Goal: Navigation & Orientation: Find specific page/section

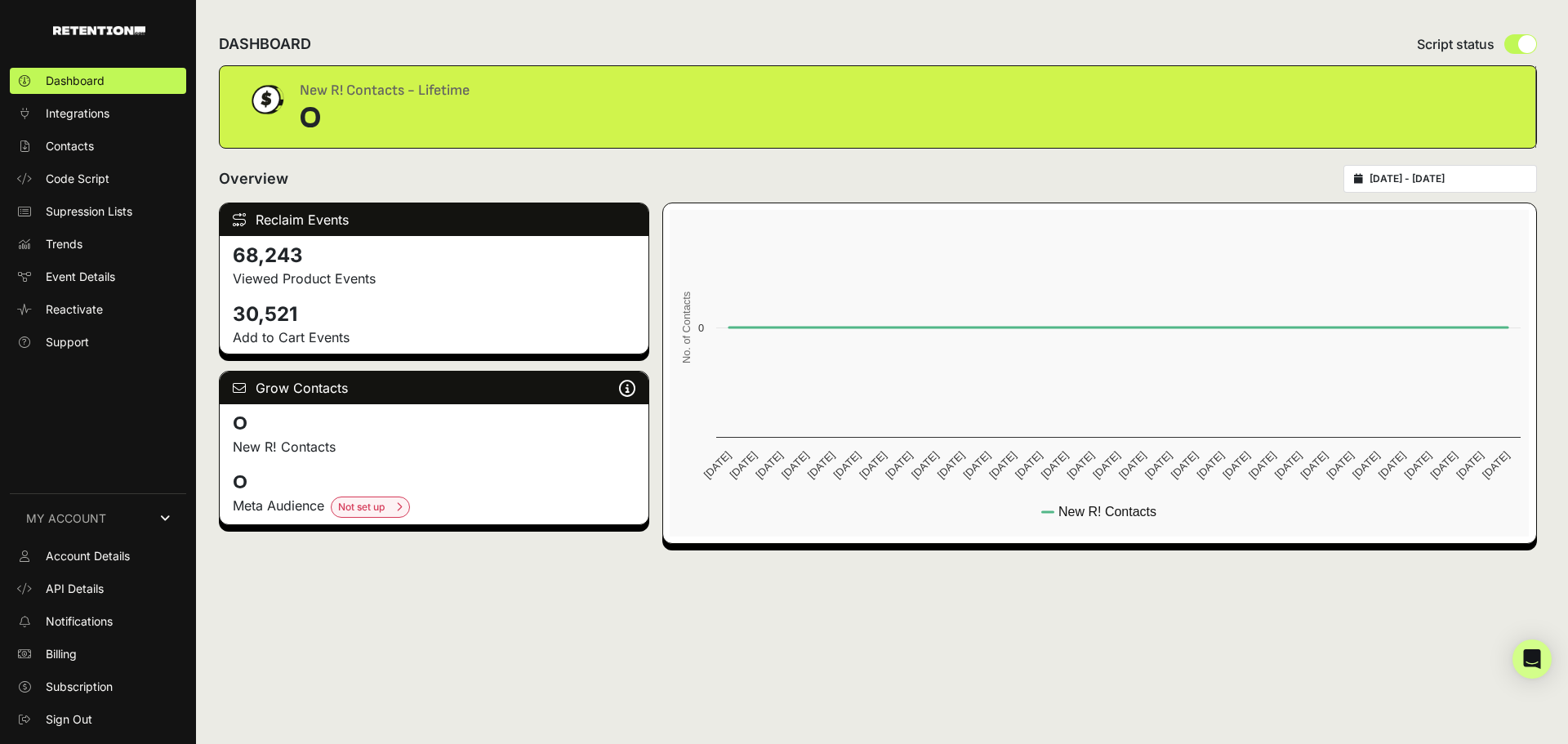
click at [149, 469] on link "MY ACCOUNT" at bounding box center [97, 518] width 176 height 50
click at [133, 28] on img at bounding box center [99, 30] width 92 height 9
click at [123, 703] on link "MY ACCOUNT" at bounding box center [97, 708] width 176 height 50
click at [78, 714] on span "Sign Out" at bounding box center [69, 719] width 47 height 16
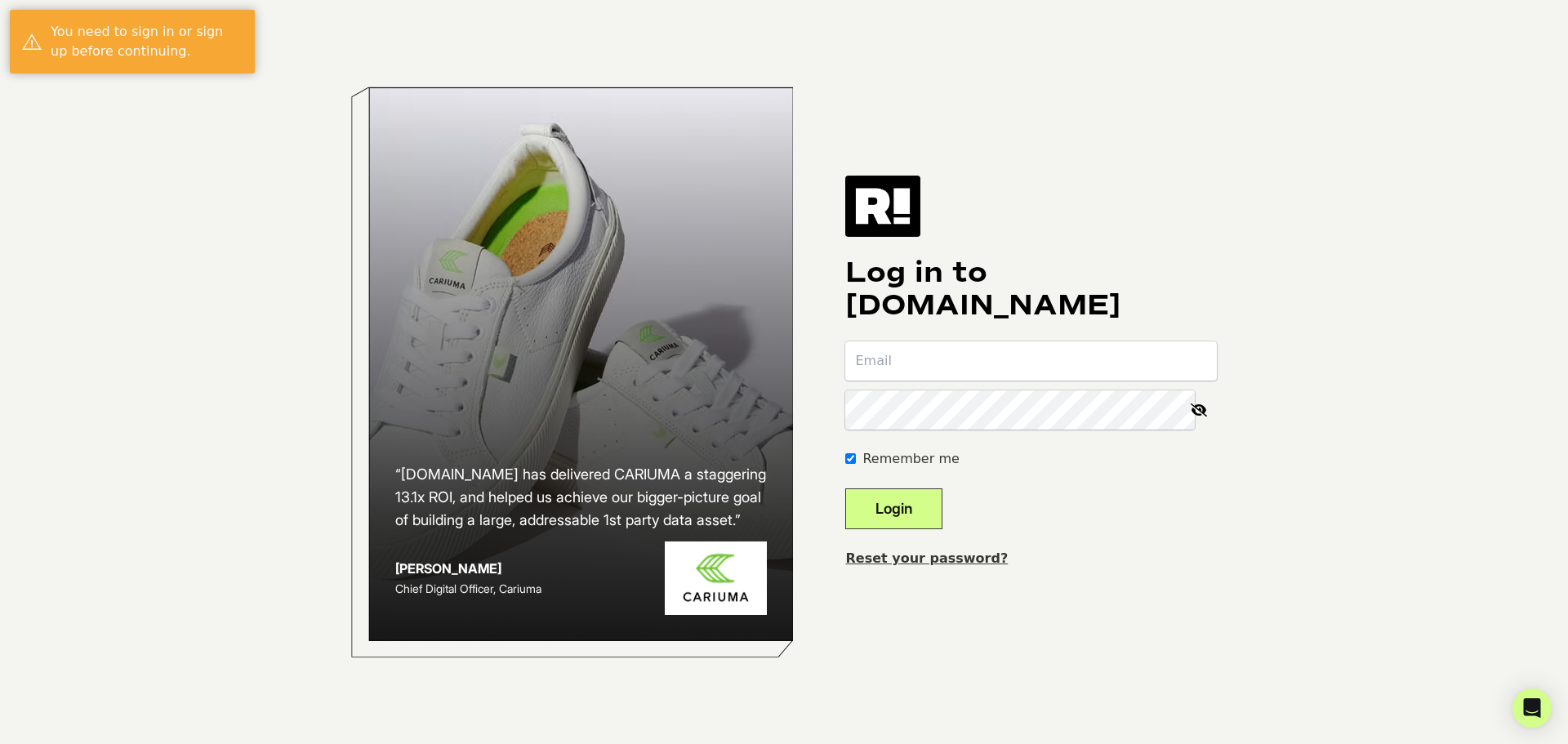
type input "jerobinson@wth.com"
click at [939, 509] on button "Login" at bounding box center [894, 508] width 97 height 41
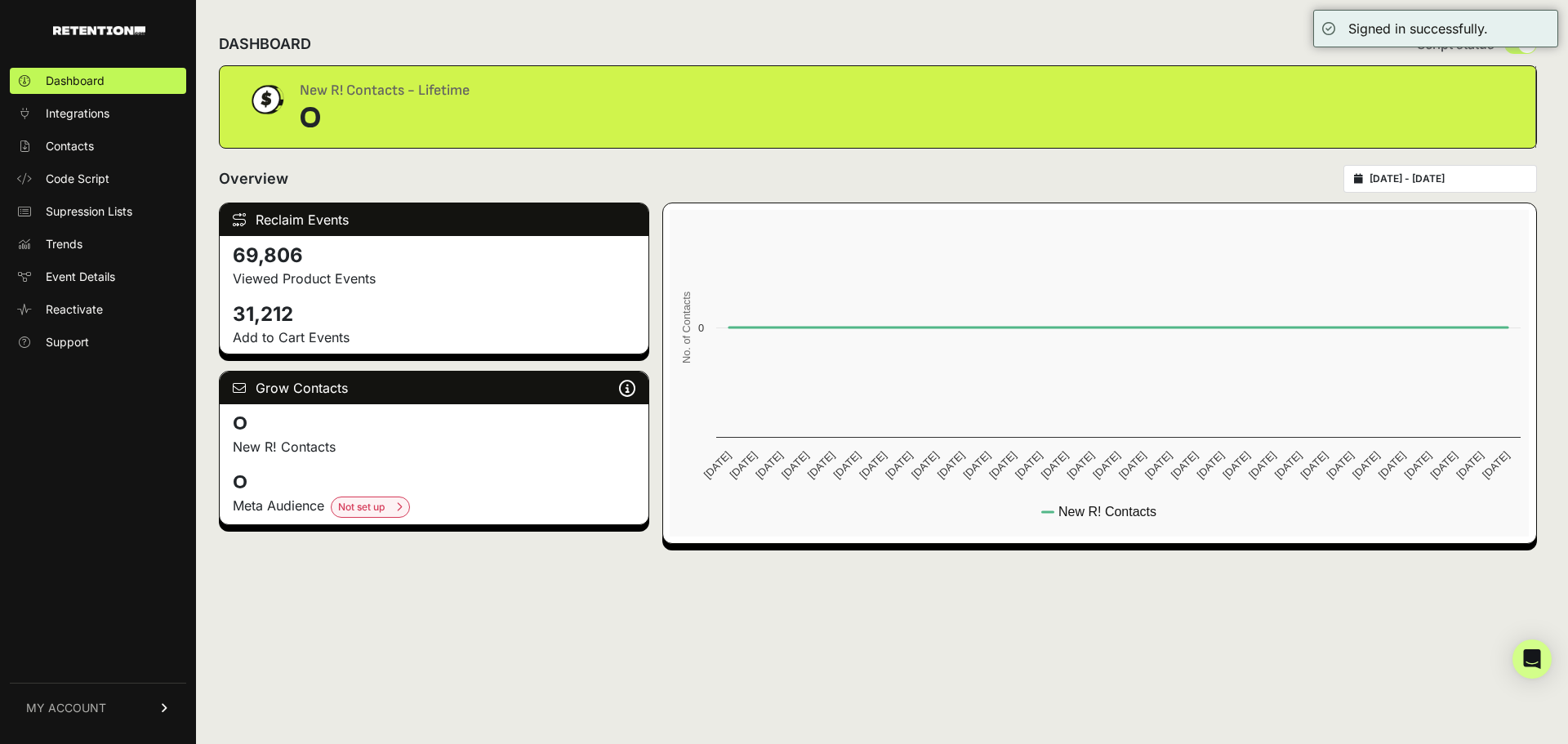
click at [78, 705] on span "MY ACCOUNT" at bounding box center [66, 708] width 80 height 16
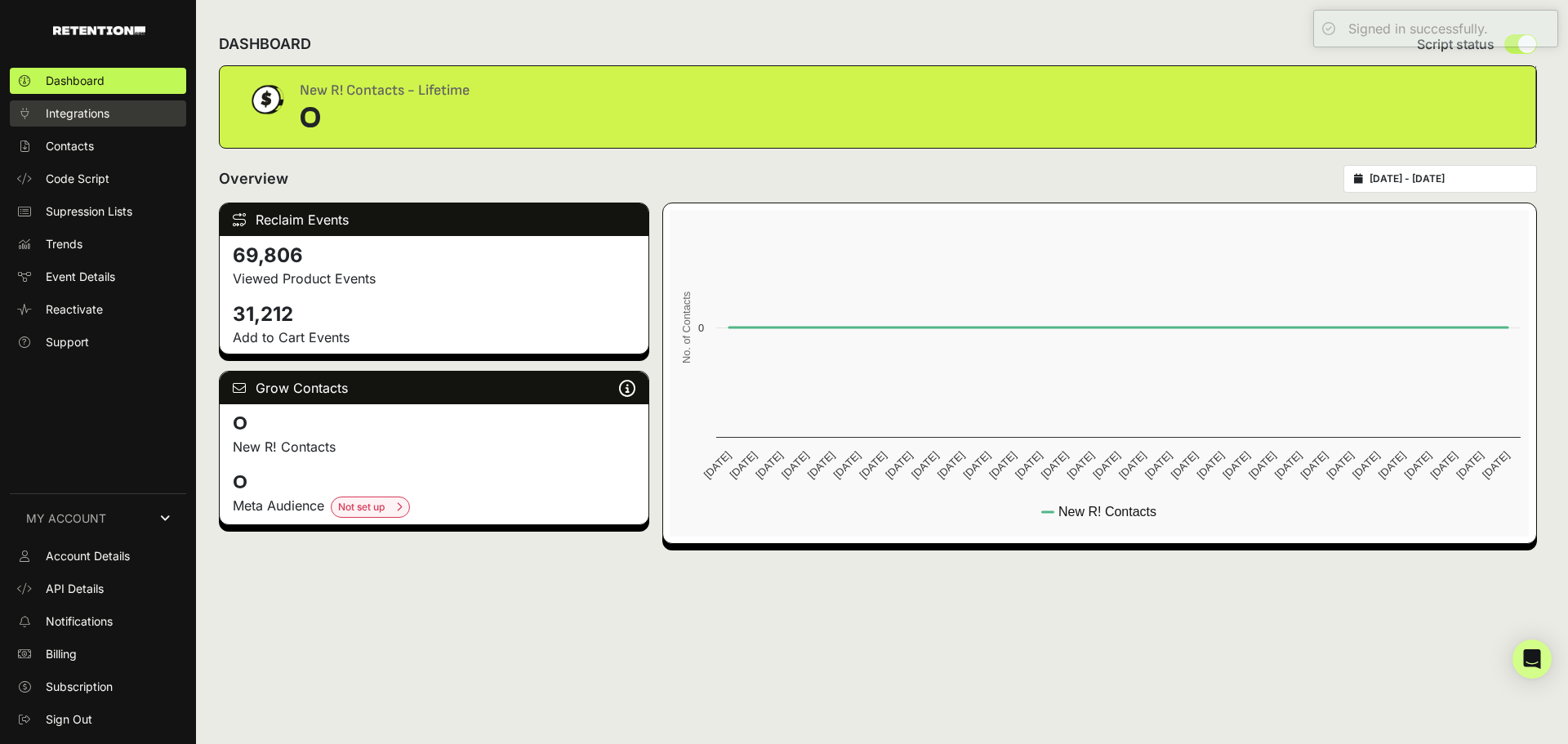
click at [100, 110] on span "Integrations" at bounding box center [78, 113] width 64 height 16
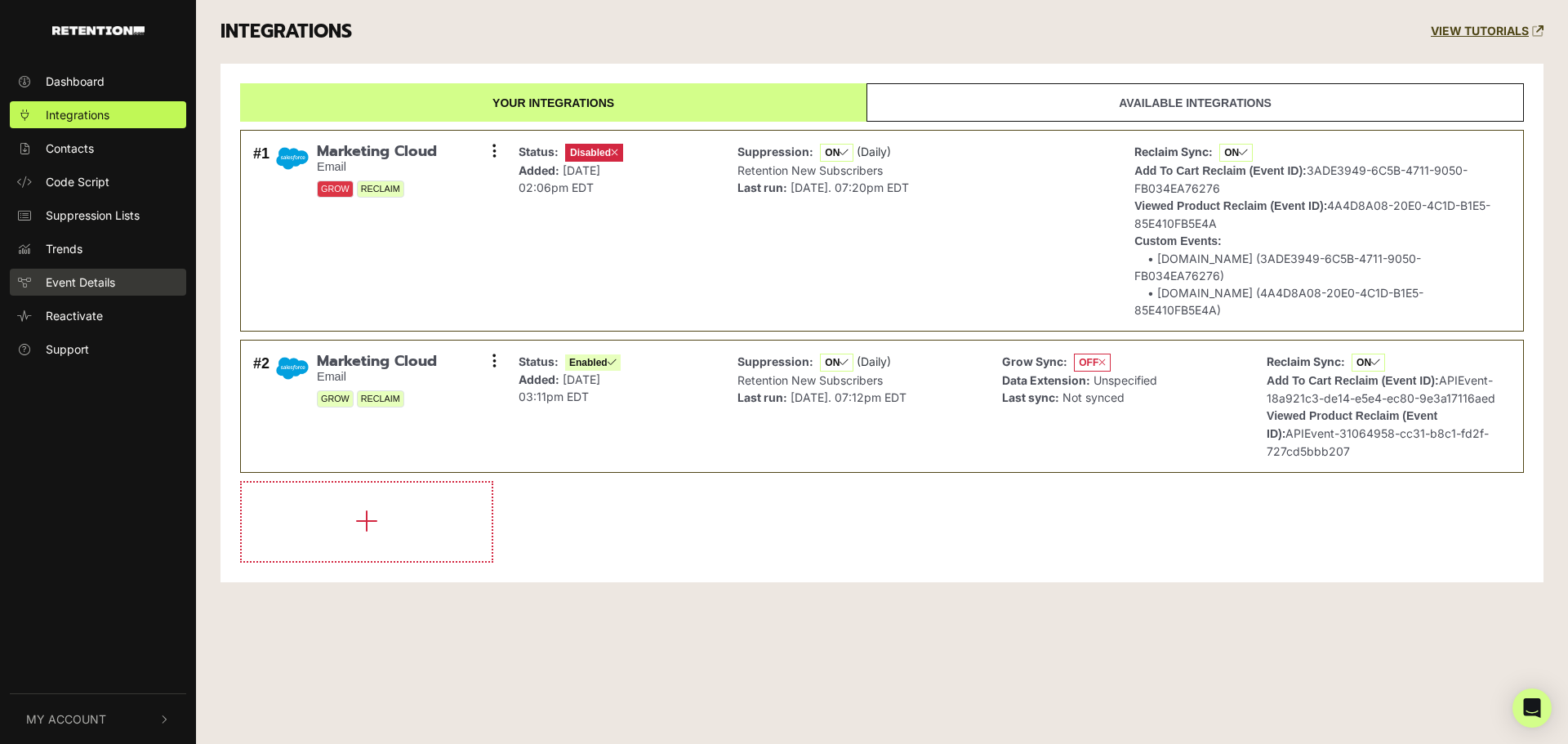
click at [90, 287] on span "Event Details" at bounding box center [81, 282] width 69 height 17
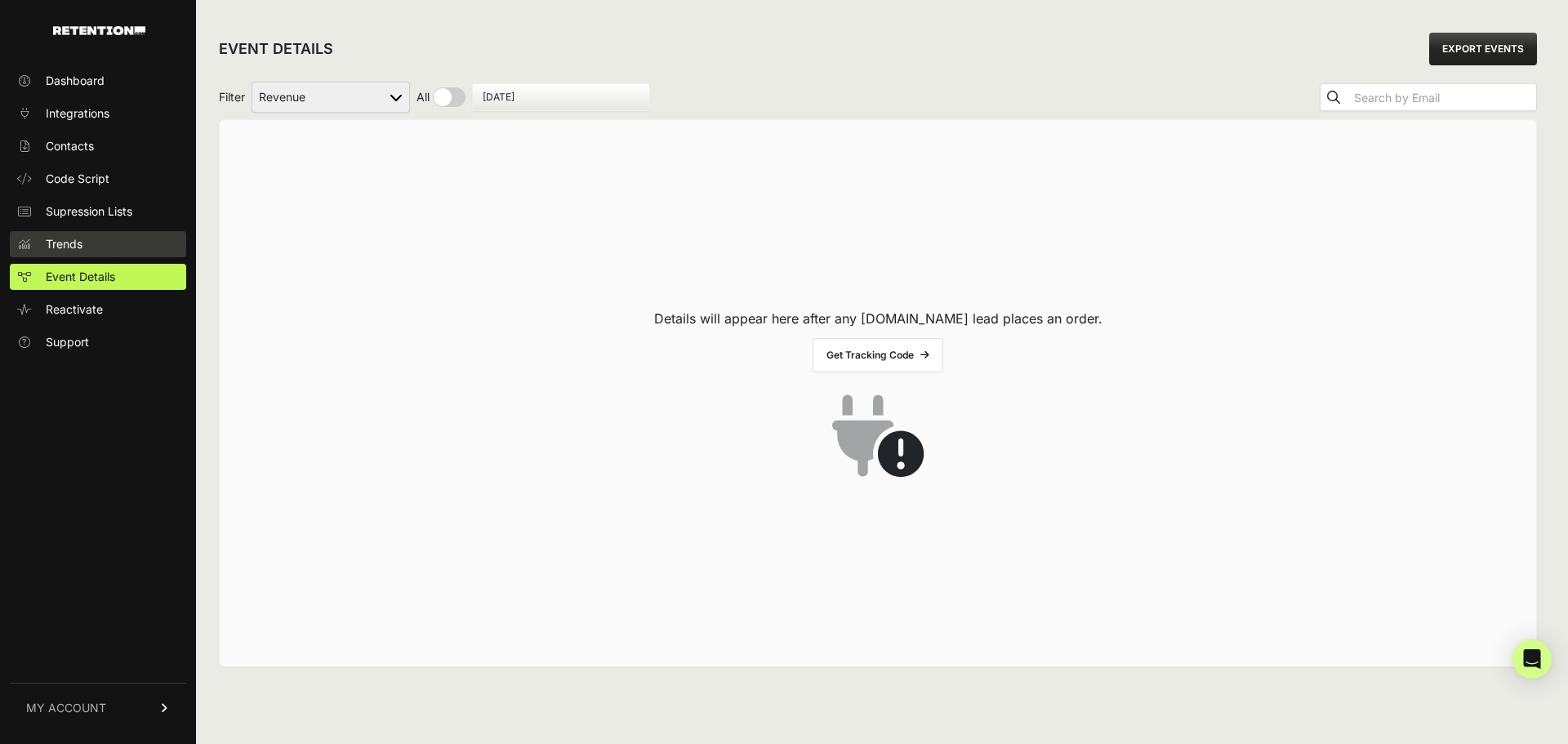
click at [85, 247] on link "Trends" at bounding box center [97, 244] width 176 height 26
